Goal: Task Accomplishment & Management: Complete application form

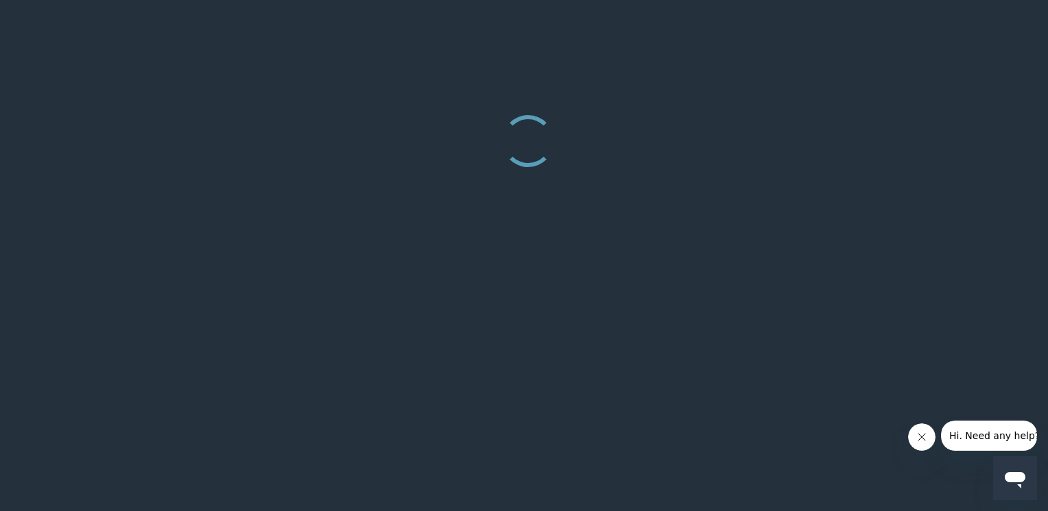
click at [713, 341] on div at bounding box center [524, 255] width 1048 height 511
click at [503, 262] on div at bounding box center [524, 255] width 1048 height 511
click at [521, 153] on div at bounding box center [523, 137] width 55 height 55
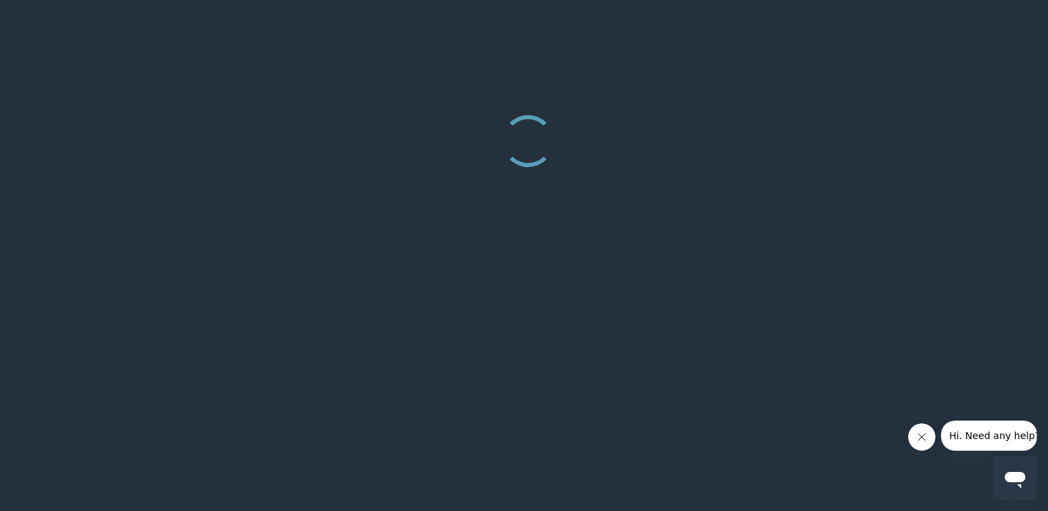
drag, startPoint x: 521, startPoint y: 153, endPoint x: 533, endPoint y: 302, distance: 149.9
click at [533, 208] on body at bounding box center [524, 104] width 1048 height 208
click at [533, 302] on div at bounding box center [524, 255] width 1048 height 511
drag, startPoint x: 533, startPoint y: 302, endPoint x: 618, endPoint y: 402, distance: 131.3
click at [618, 402] on div at bounding box center [524, 255] width 1048 height 511
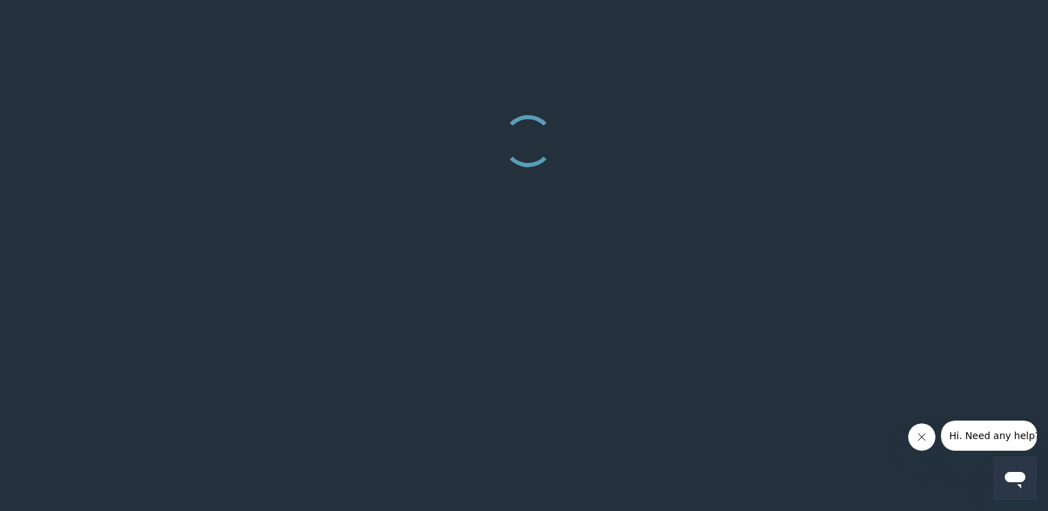
click at [740, 91] on div at bounding box center [524, 121] width 1004 height 132
drag, startPoint x: 740, startPoint y: 91, endPoint x: 882, endPoint y: -32, distance: 187.6
click at [882, 0] on html at bounding box center [524, 104] width 1048 height 208
